Goal: Transaction & Acquisition: Subscribe to service/newsletter

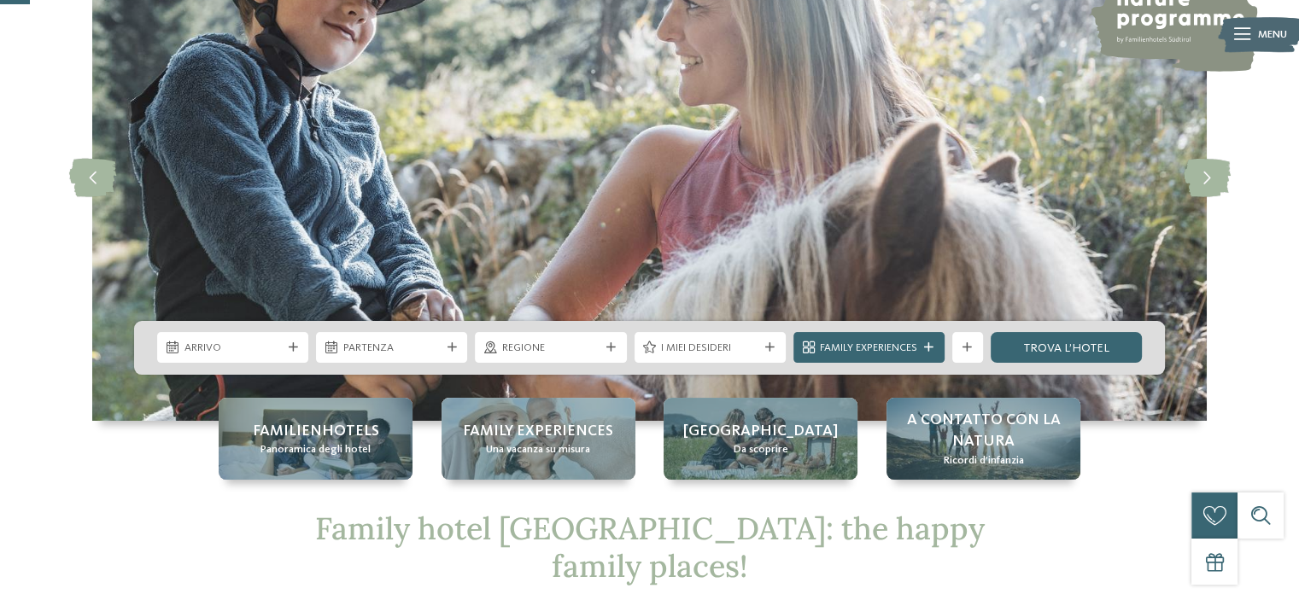
scroll to position [171, 0]
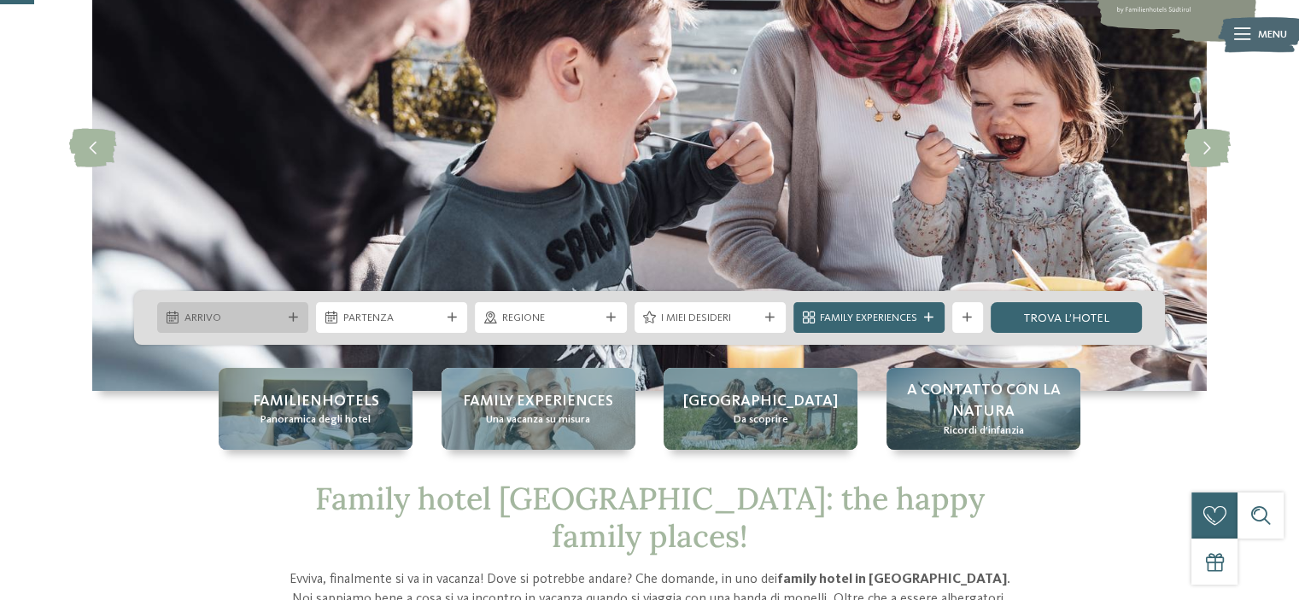
click at [266, 318] on span "Arrivo" at bounding box center [232, 318] width 97 height 15
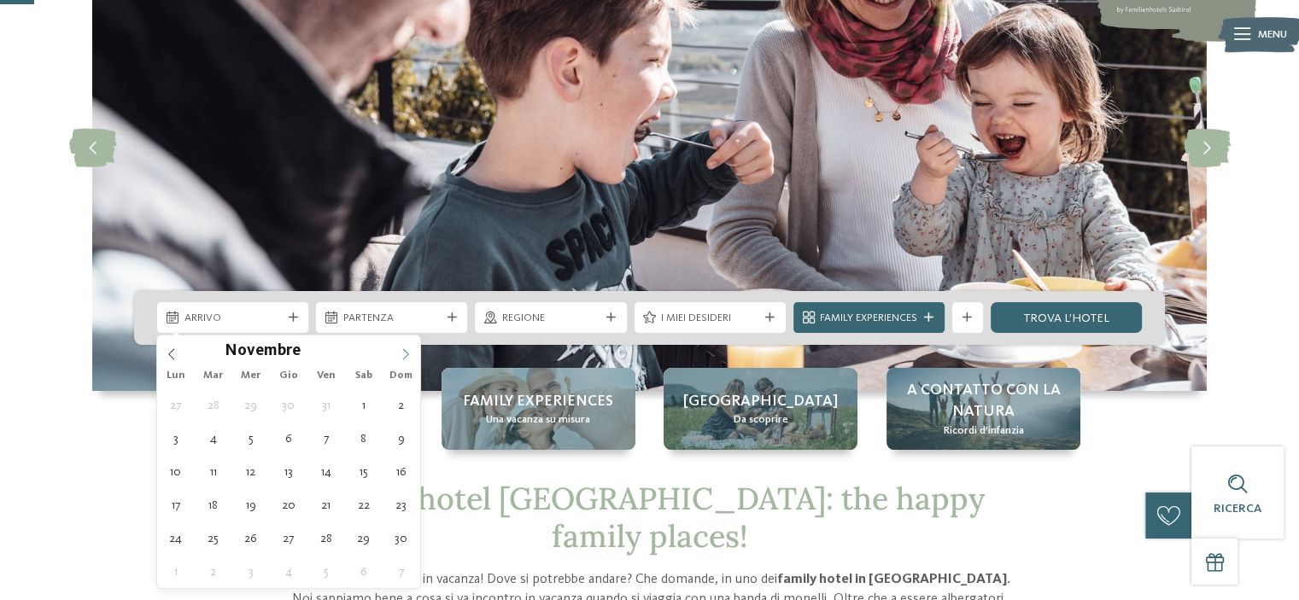
click at [404, 348] on icon at bounding box center [406, 354] width 12 height 12
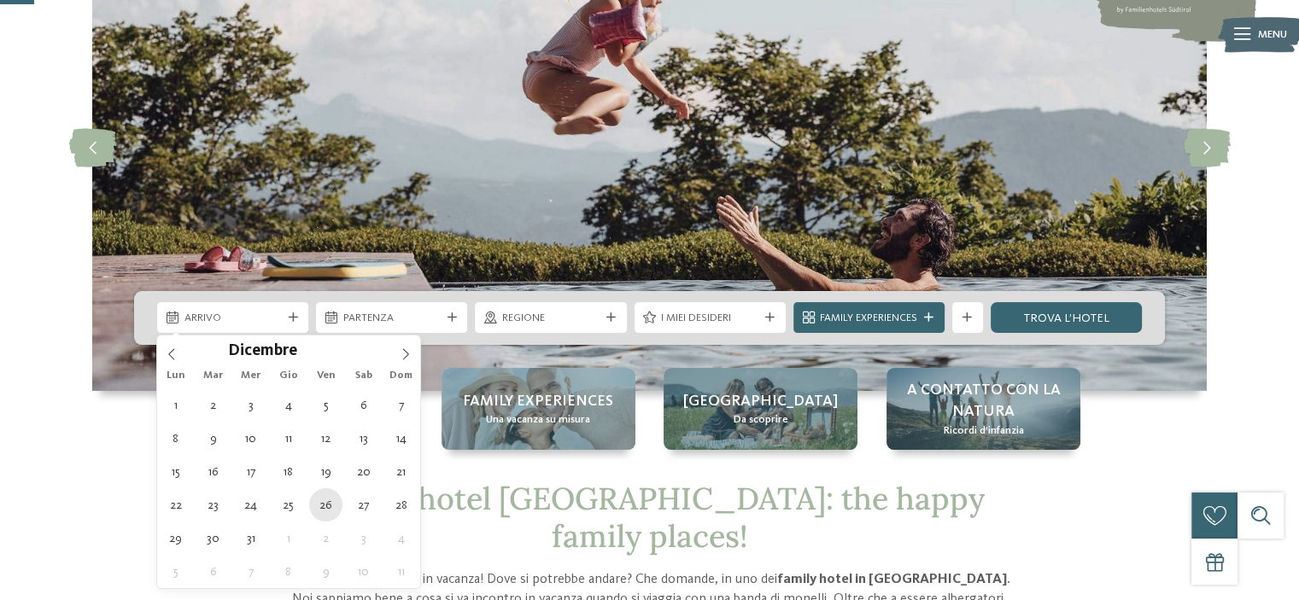
type div "[DATE]"
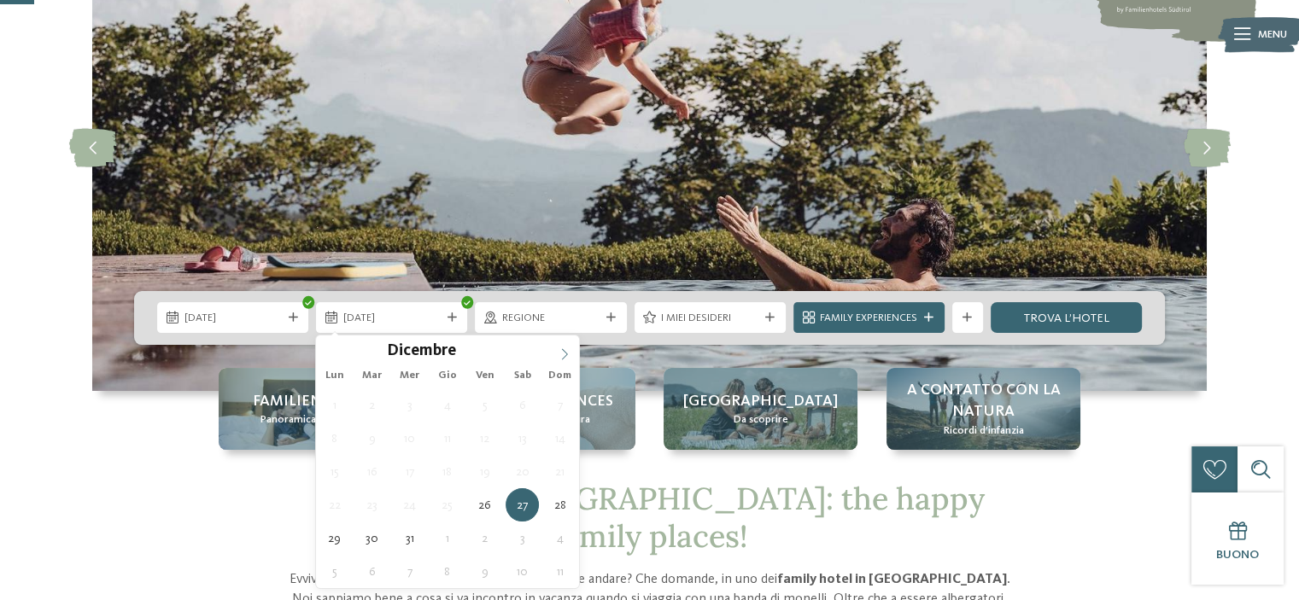
type input "****"
click at [560, 350] on icon at bounding box center [564, 354] width 12 height 12
type div "[DATE]"
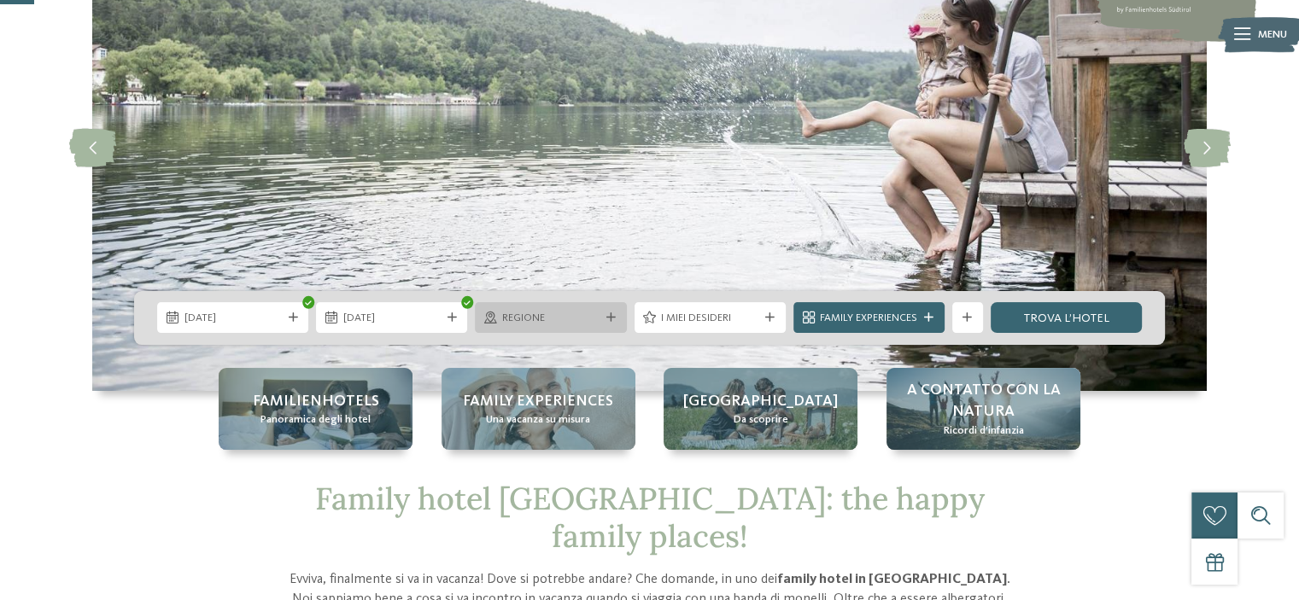
click at [577, 319] on span "Regione" at bounding box center [550, 318] width 97 height 15
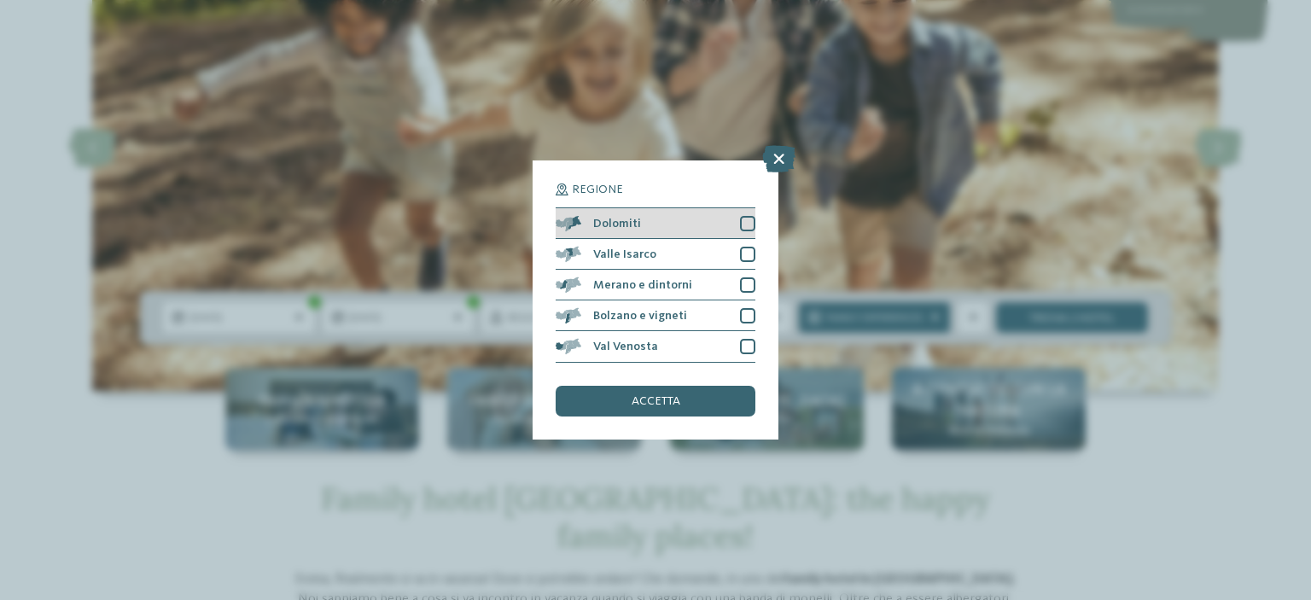
click at [653, 219] on div "Dolomiti" at bounding box center [656, 223] width 200 height 31
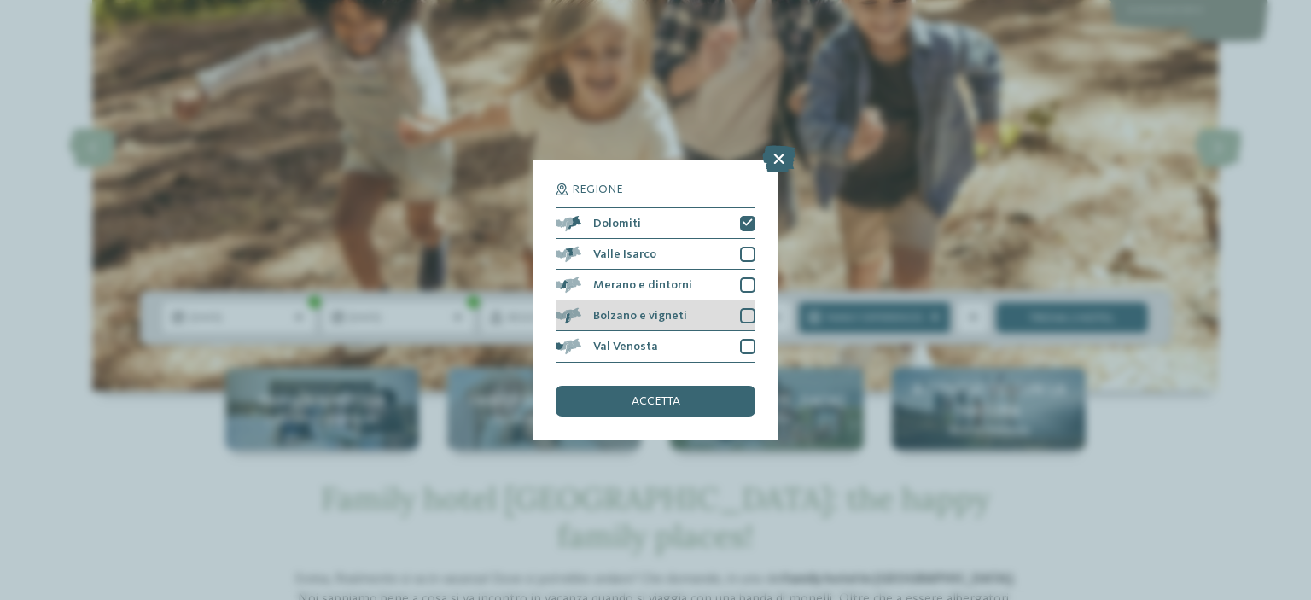
click at [744, 308] on div at bounding box center [747, 315] width 15 height 15
click at [740, 312] on div at bounding box center [747, 315] width 15 height 15
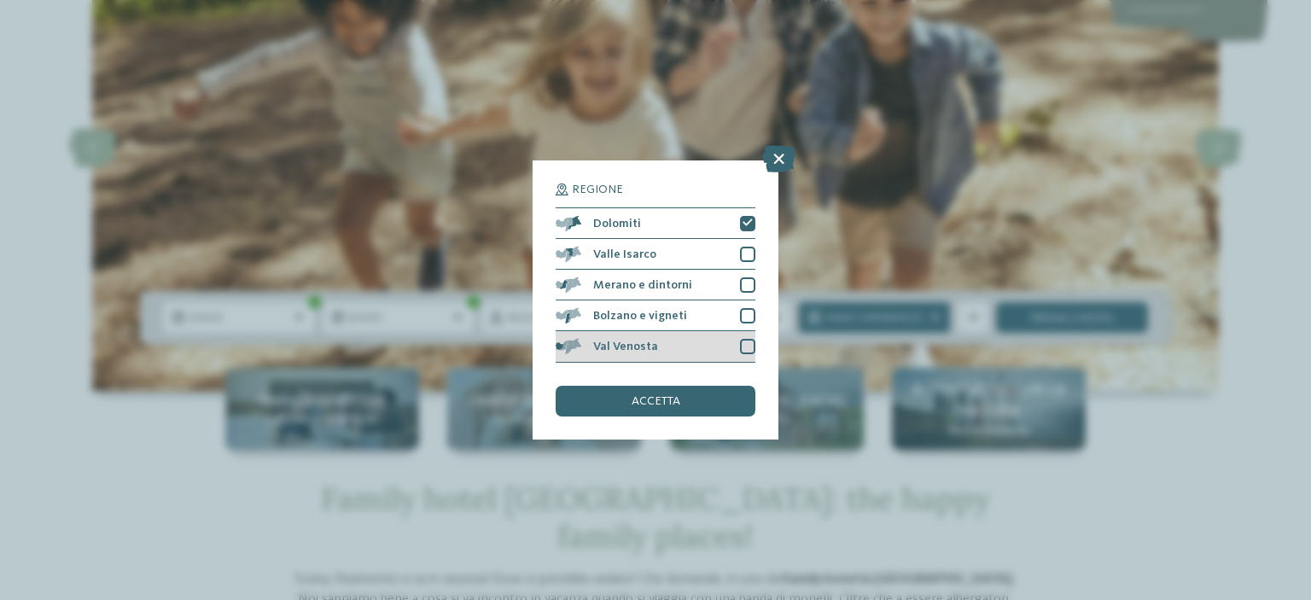
click at [744, 346] on div at bounding box center [747, 346] width 15 height 15
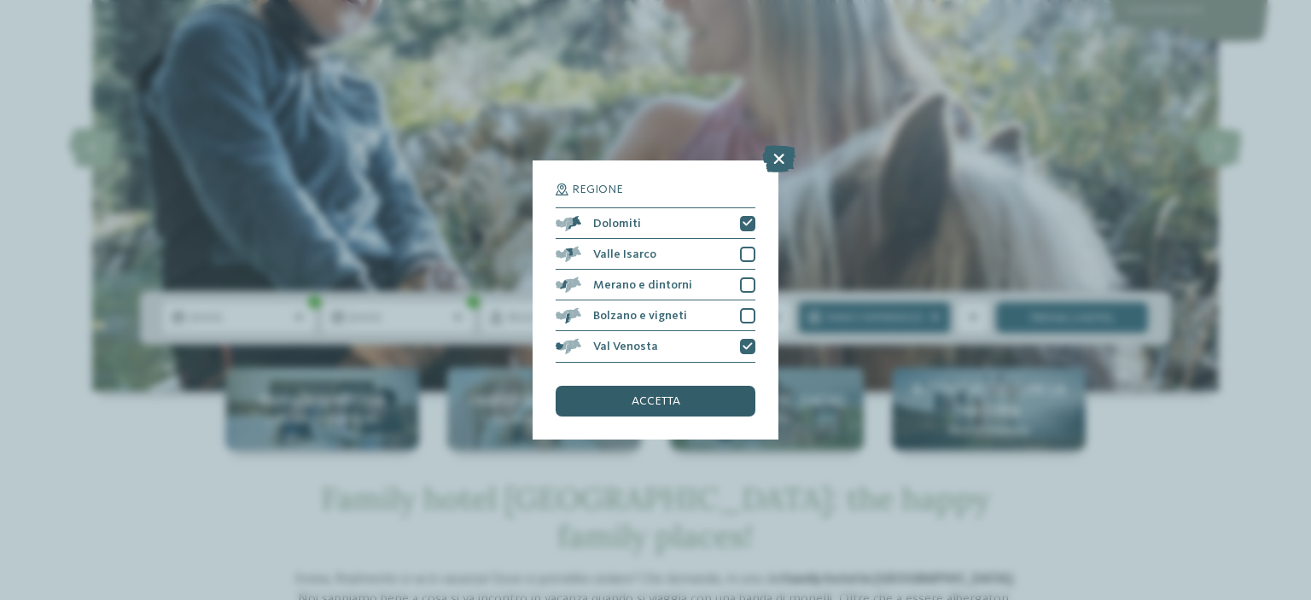
click at [677, 402] on span "accetta" at bounding box center [656, 401] width 49 height 12
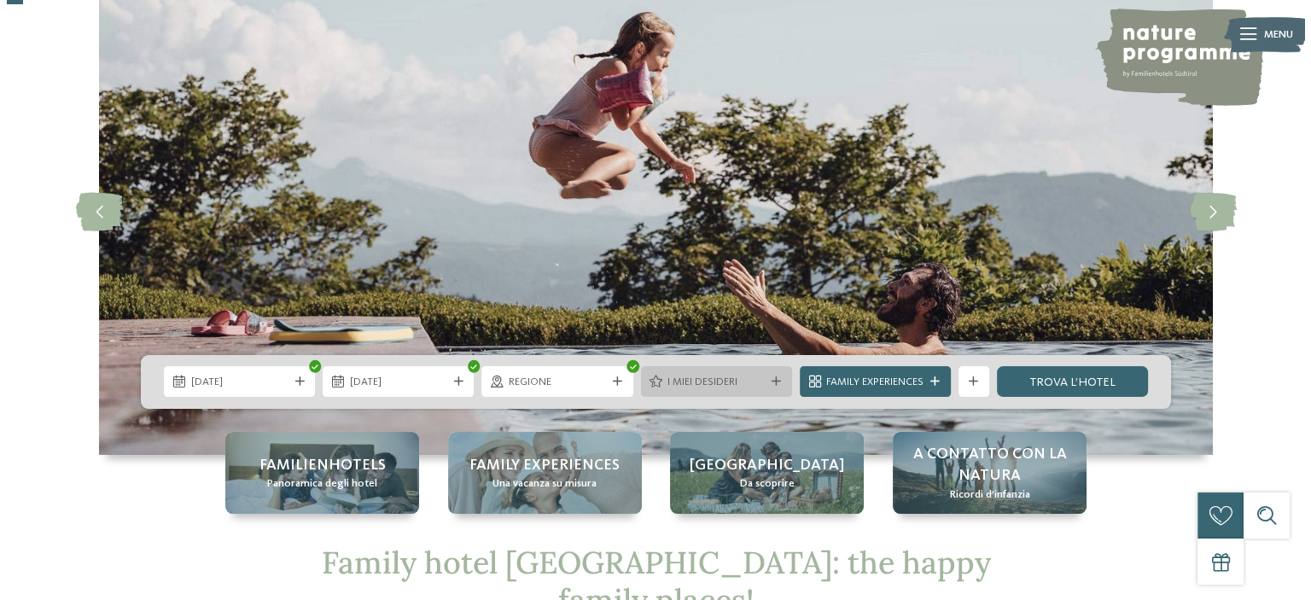
scroll to position [256, 0]
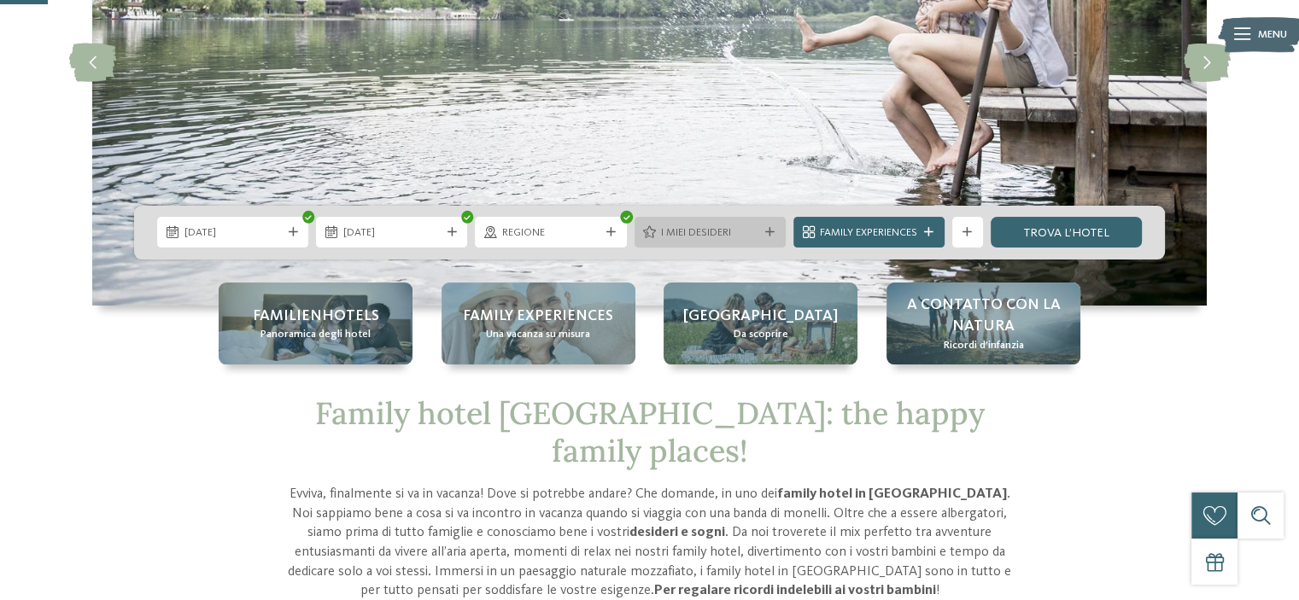
click at [713, 233] on span "I miei desideri" at bounding box center [709, 232] width 97 height 15
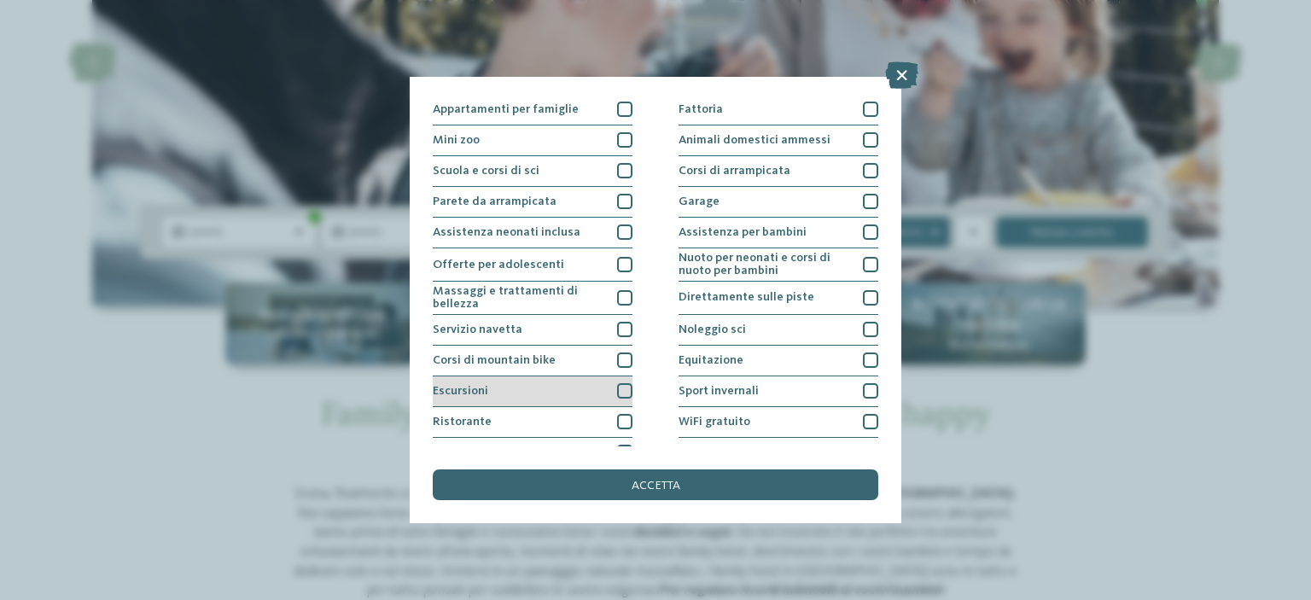
scroll to position [207, 0]
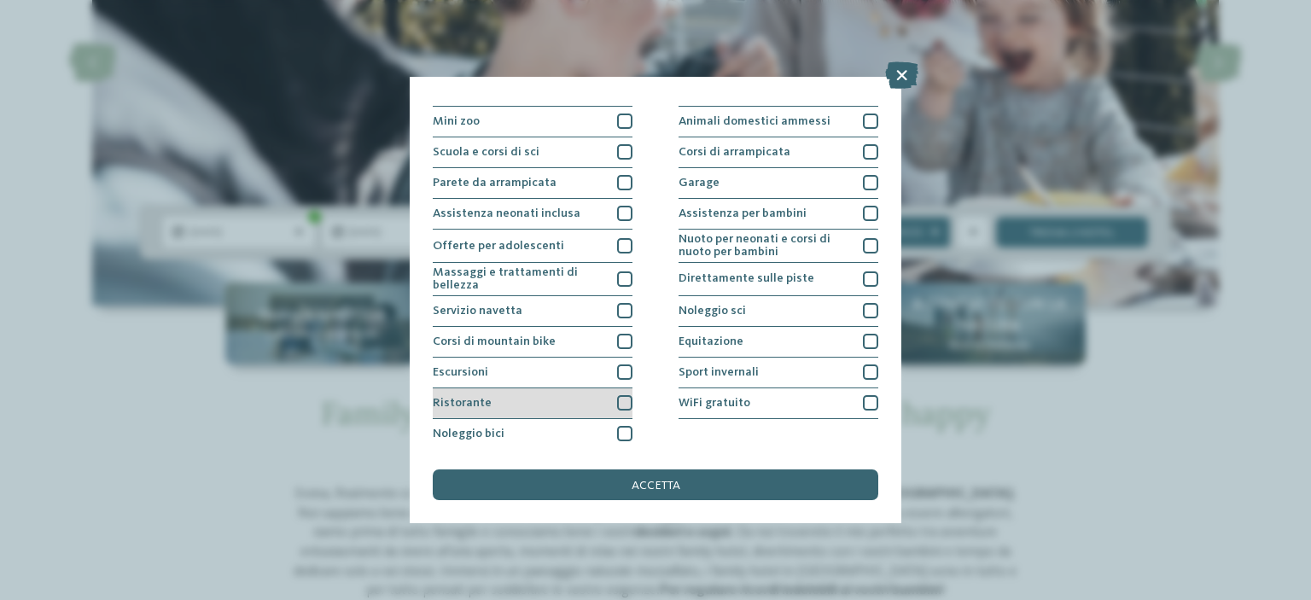
click at [573, 393] on div "Ristorante" at bounding box center [533, 403] width 200 height 31
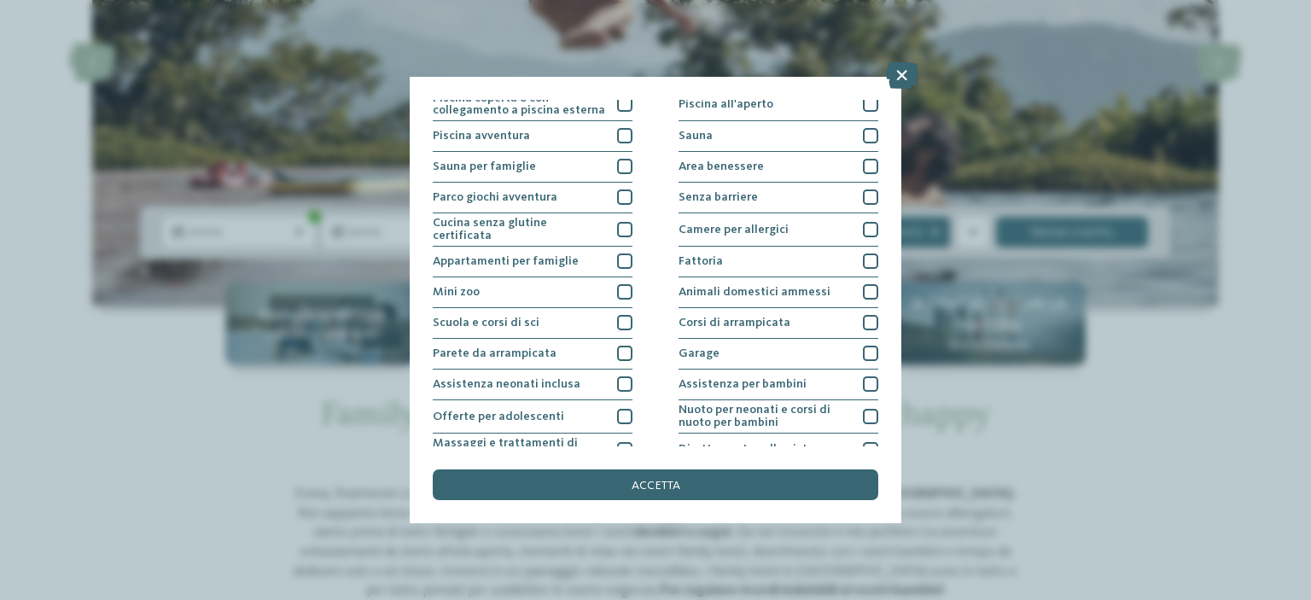
scroll to position [0, 0]
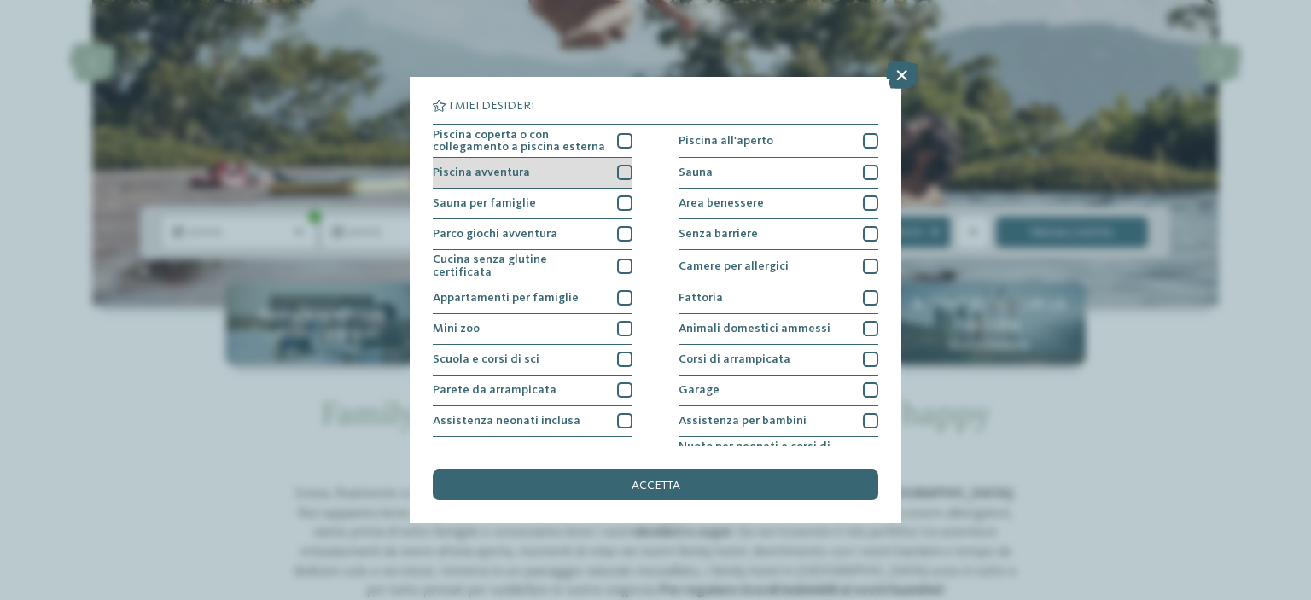
click at [564, 160] on div "Piscina avventura" at bounding box center [533, 173] width 200 height 31
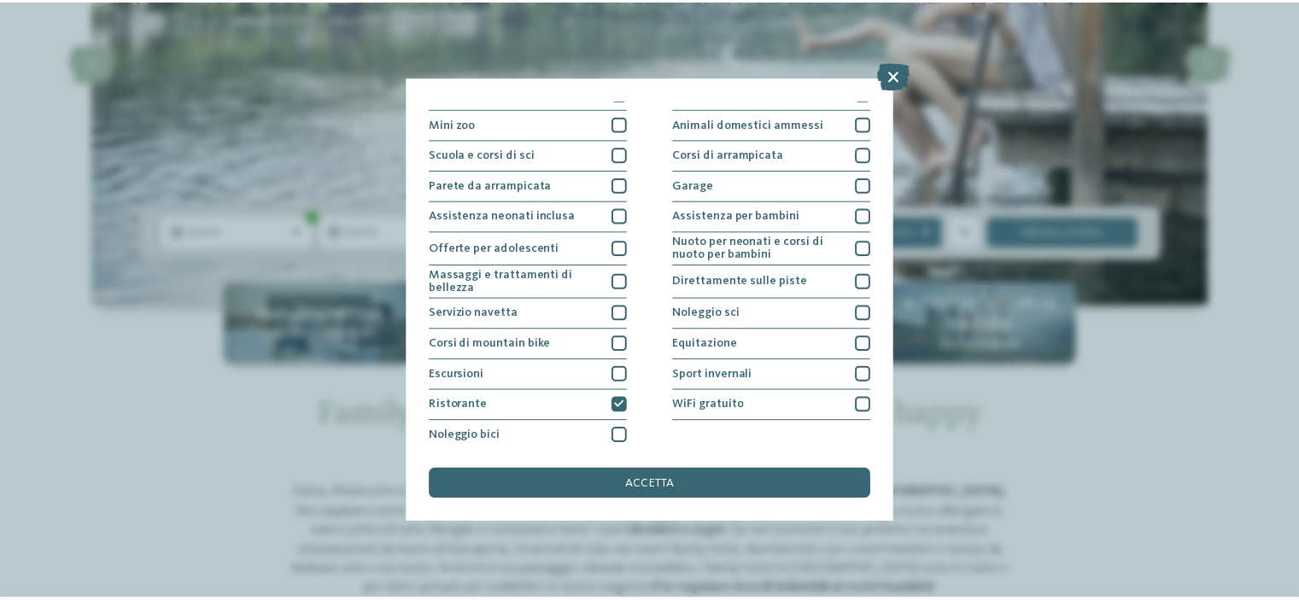
scroll to position [207, 0]
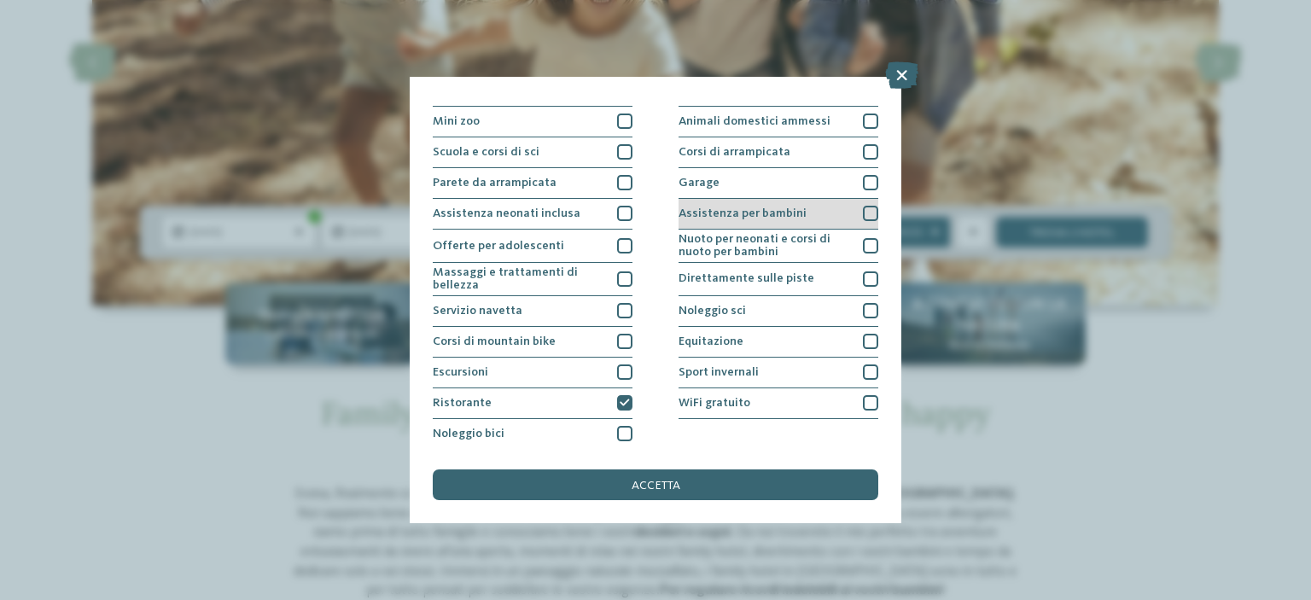
click at [768, 210] on span "Assistenza per bambini" at bounding box center [743, 213] width 128 height 12
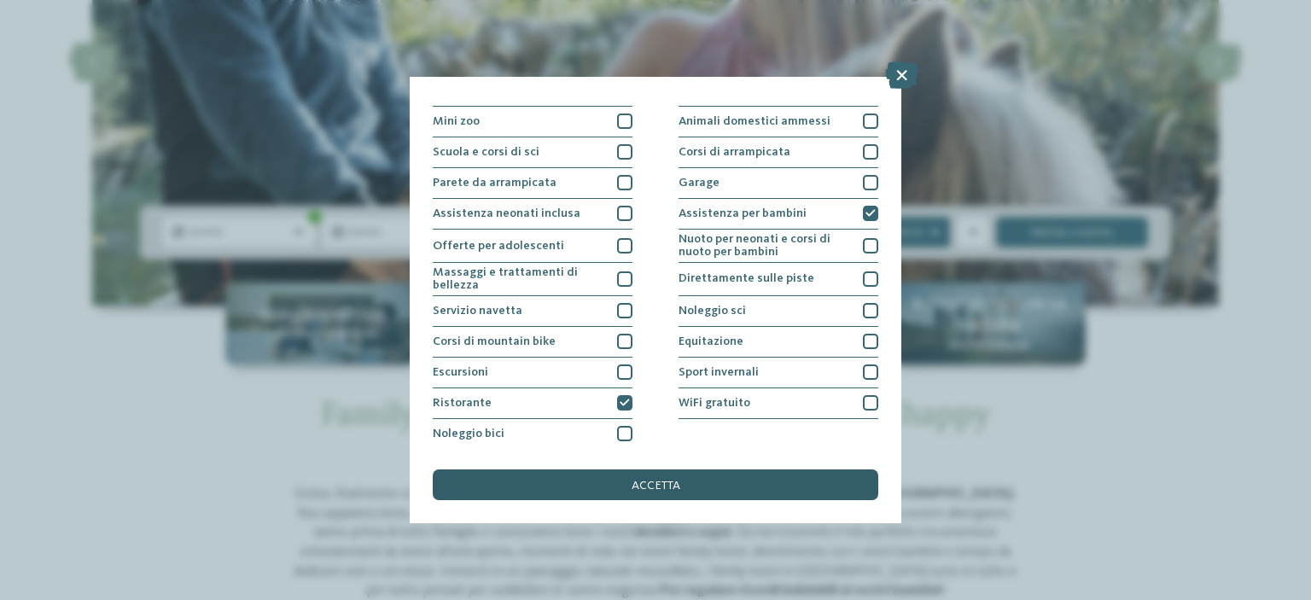
click at [666, 482] on span "accetta" at bounding box center [656, 486] width 49 height 12
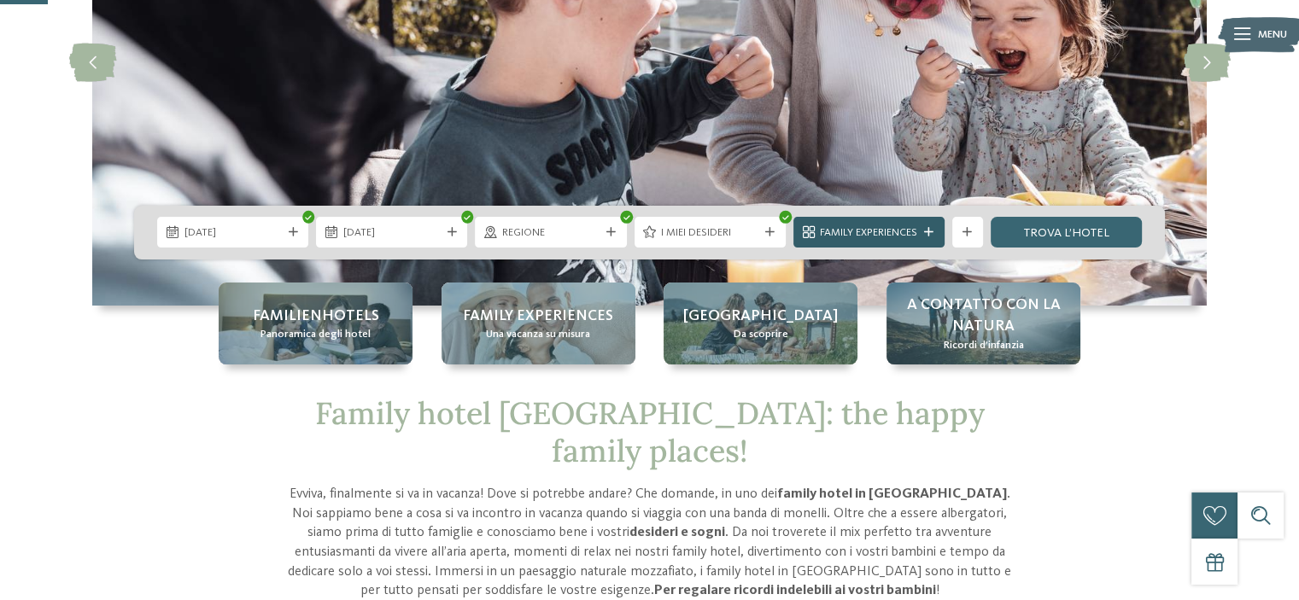
click at [884, 225] on div "Family Experiences" at bounding box center [868, 233] width 105 height 16
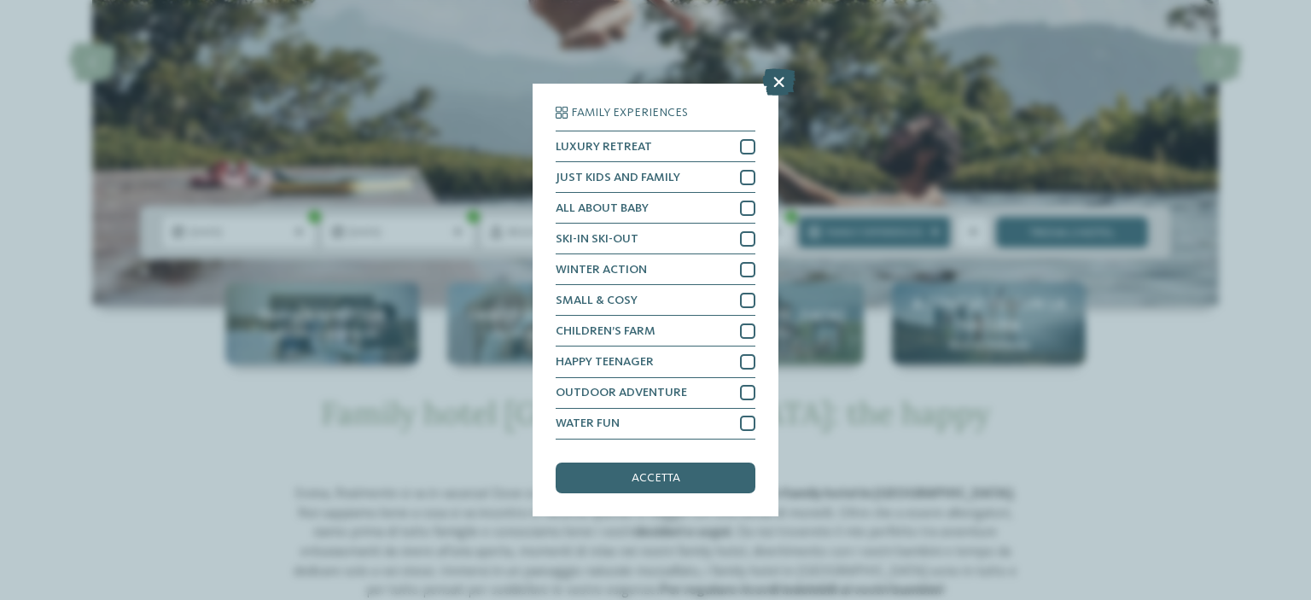
click at [786, 81] on icon at bounding box center [778, 82] width 33 height 27
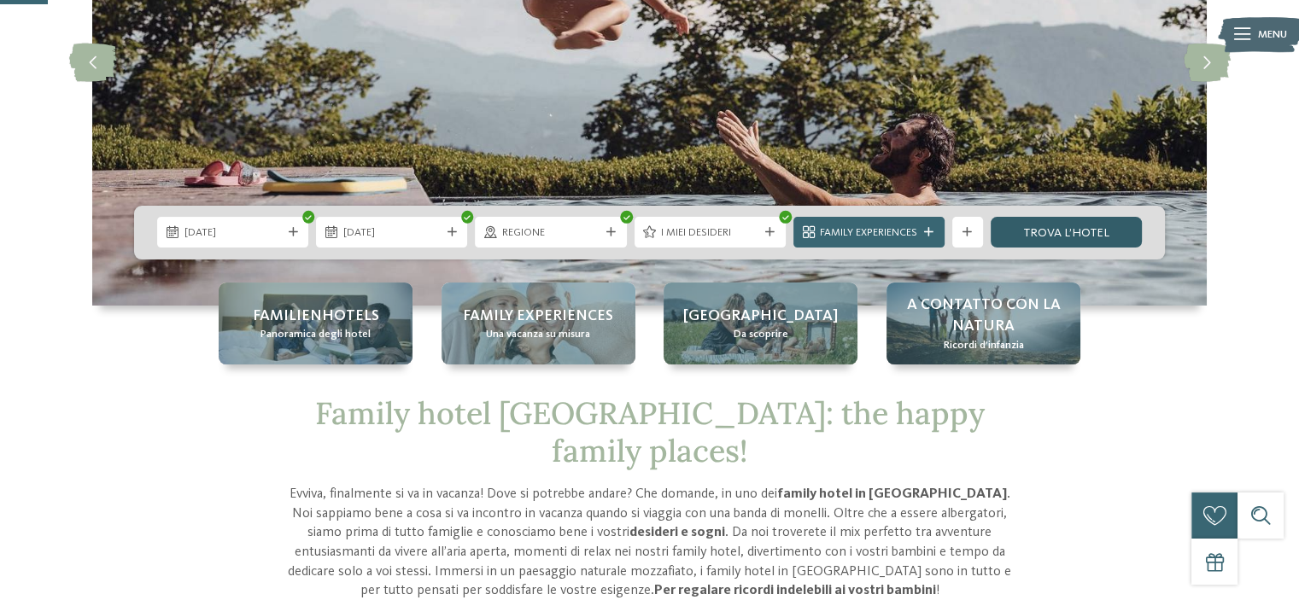
click at [1078, 231] on link "trova l’hotel" at bounding box center [1065, 232] width 151 height 31
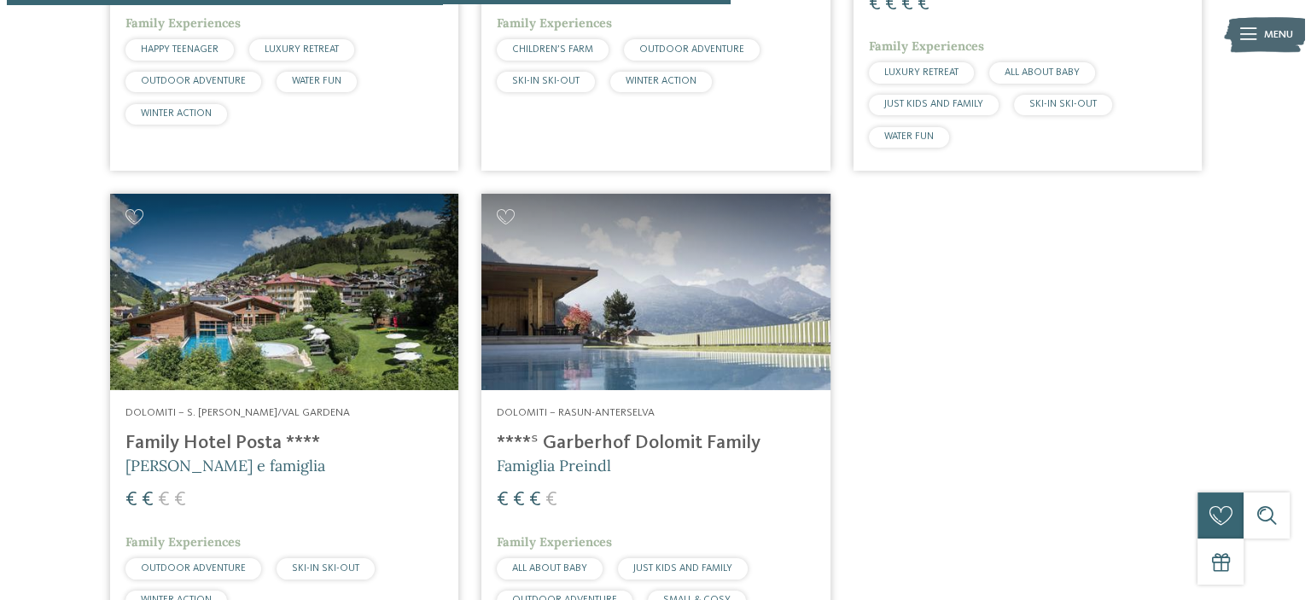
scroll to position [1092, 0]
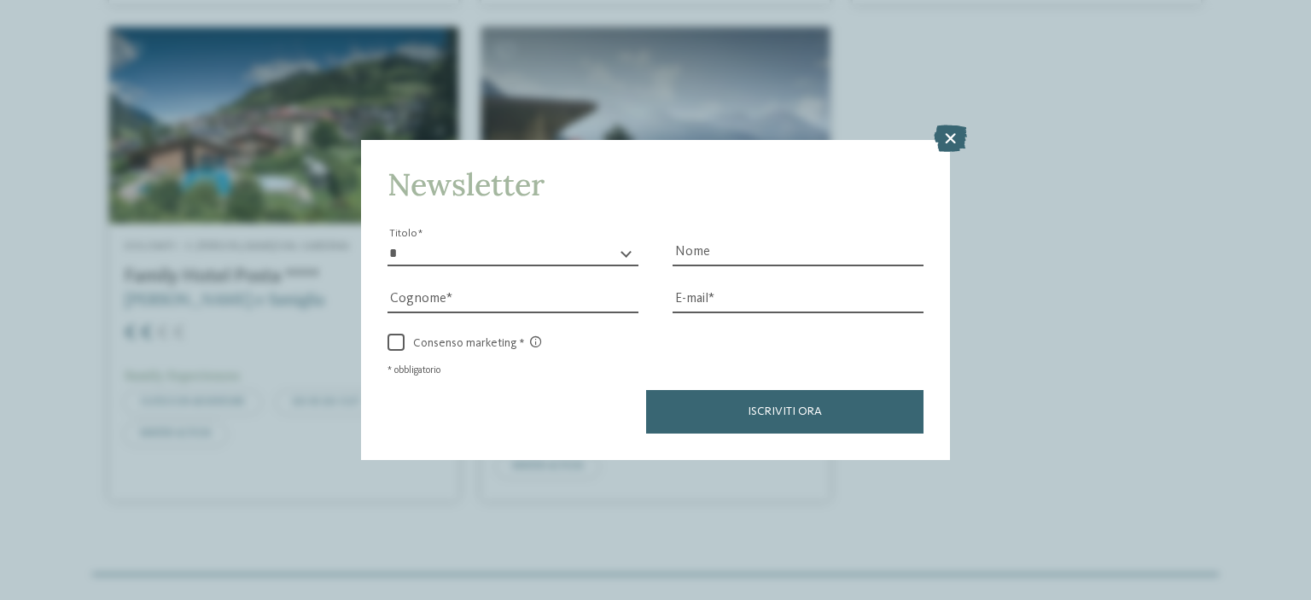
click at [625, 254] on div "* ****** ******* ******** ****** Titolo" at bounding box center [513, 254] width 251 height 26
click at [546, 266] on select "* ****** ******* ******** ******" at bounding box center [513, 254] width 251 height 26
select select "*"
click at [388, 241] on select "* ****** ******* ******** ******" at bounding box center [513, 254] width 251 height 26
click at [721, 249] on input "Nome" at bounding box center [798, 254] width 251 height 26
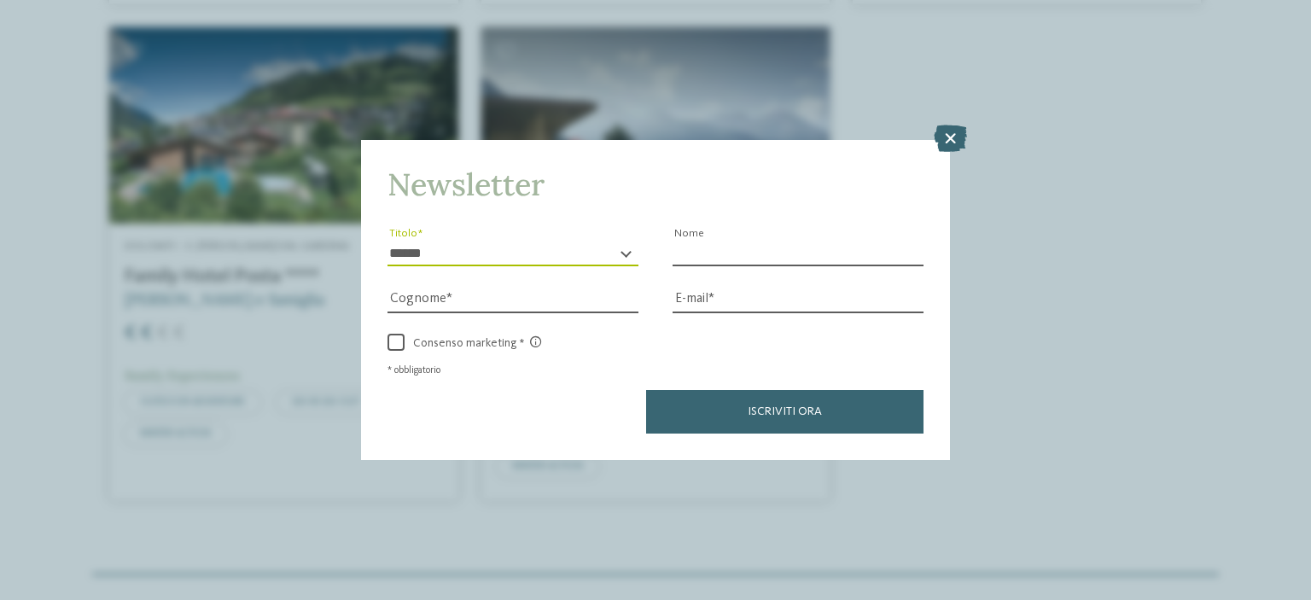
click at [727, 247] on input "Nome" at bounding box center [798, 254] width 251 height 26
click at [727, 248] on input "Nome" at bounding box center [798, 254] width 251 height 26
type input "**********"
click at [593, 287] on div "Cognome" at bounding box center [513, 289] width 251 height 47
click at [429, 299] on input "Cognome" at bounding box center [513, 301] width 251 height 26
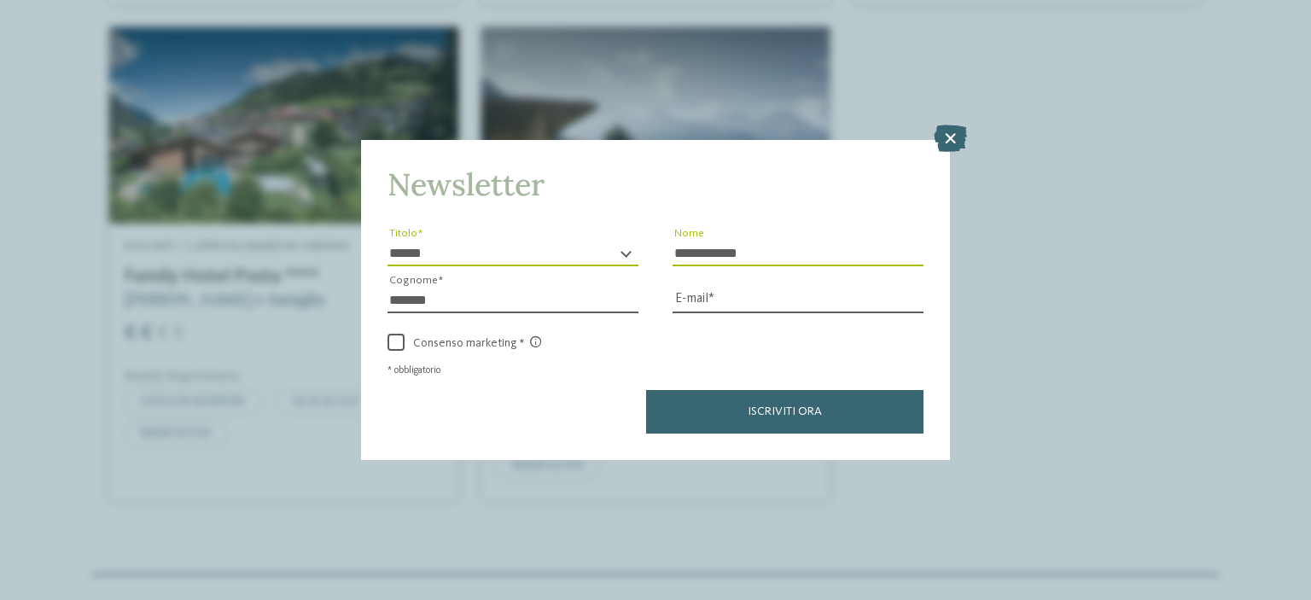
type input "*******"
click at [773, 293] on input "E-mail" at bounding box center [798, 301] width 251 height 26
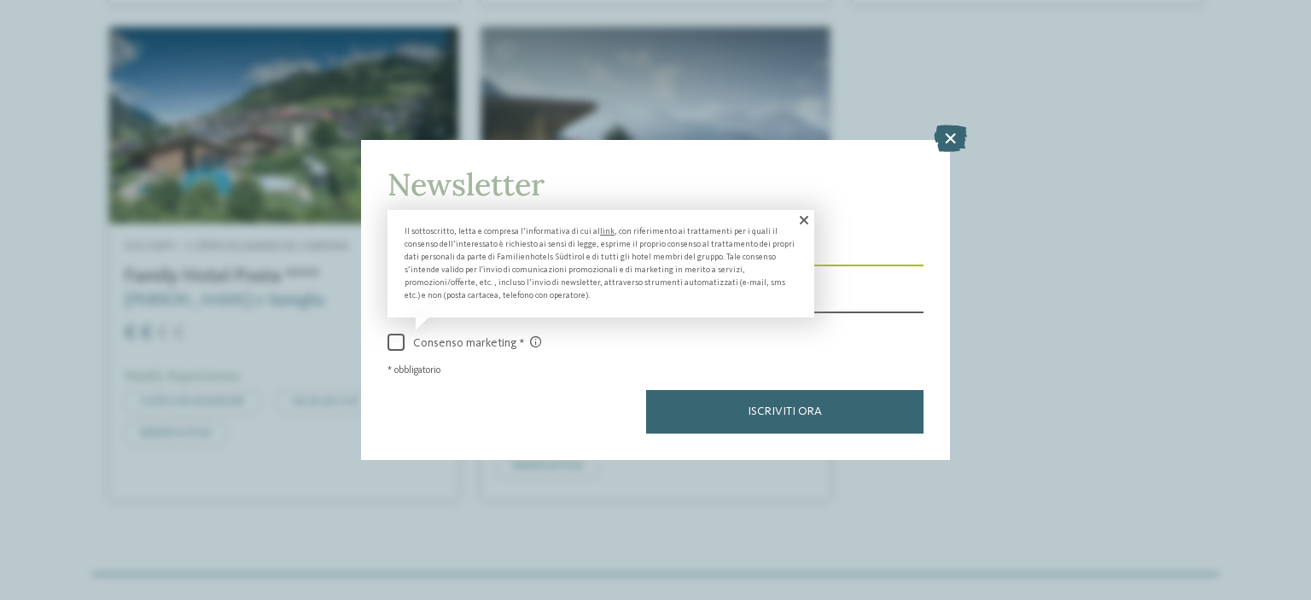
type input "**********"
click at [400, 340] on span at bounding box center [396, 342] width 17 height 17
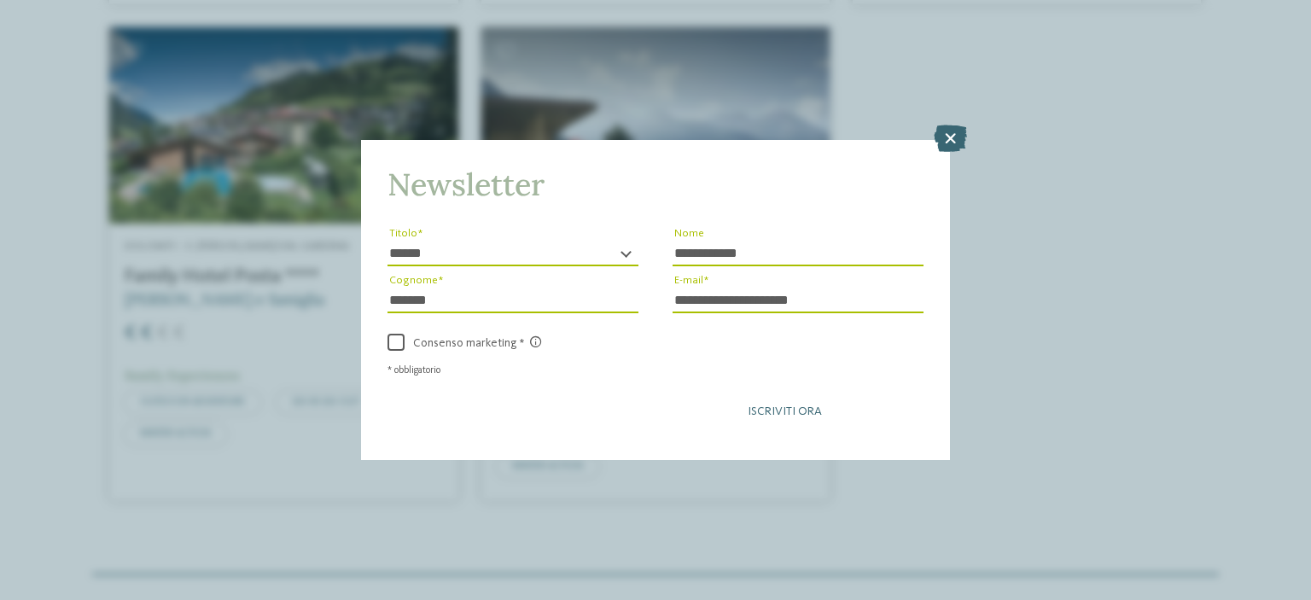
click at [796, 411] on span "Iscriviti ora" at bounding box center [785, 412] width 74 height 12
